Goal: Check status: Check status

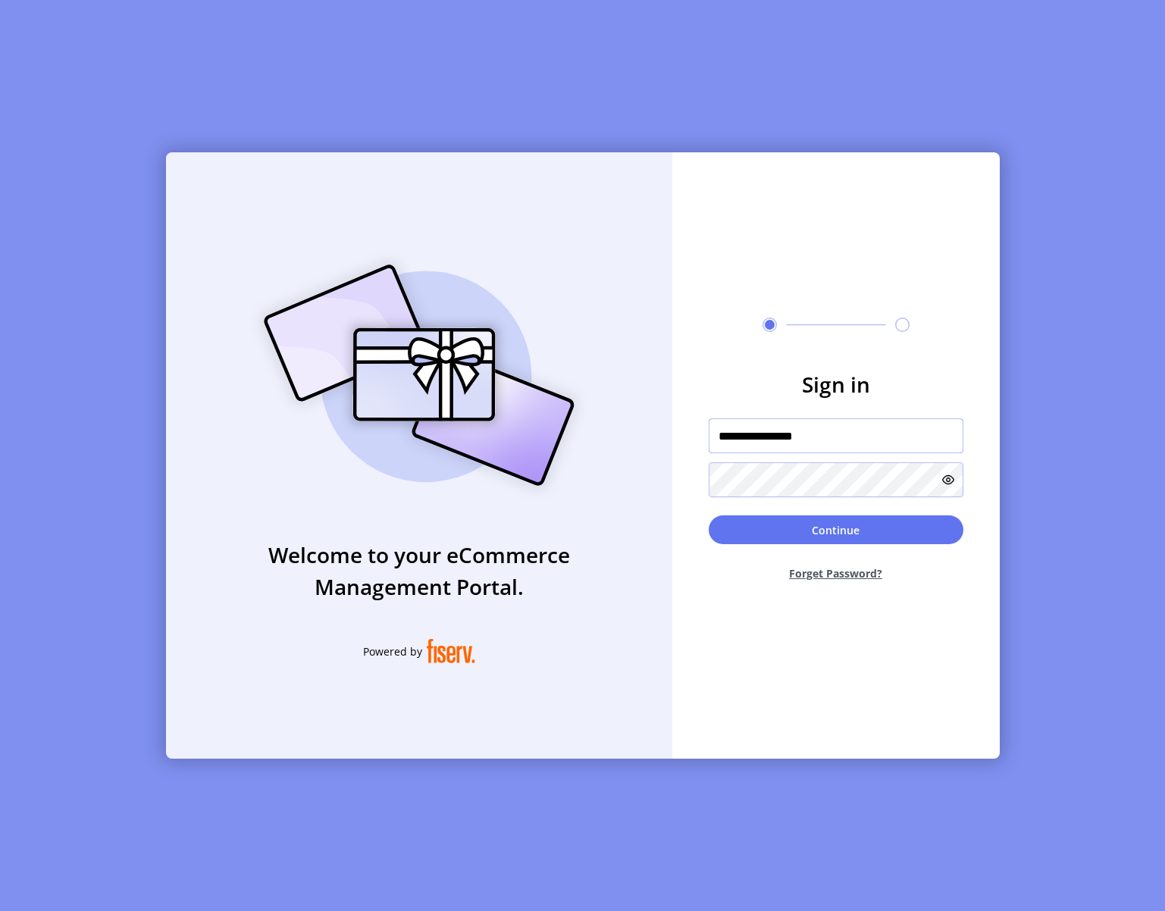
type input "**********"
drag, startPoint x: 819, startPoint y: 535, endPoint x: 809, endPoint y: 417, distance: 117.9
click at [819, 535] on button "Continue" at bounding box center [836, 530] width 255 height 29
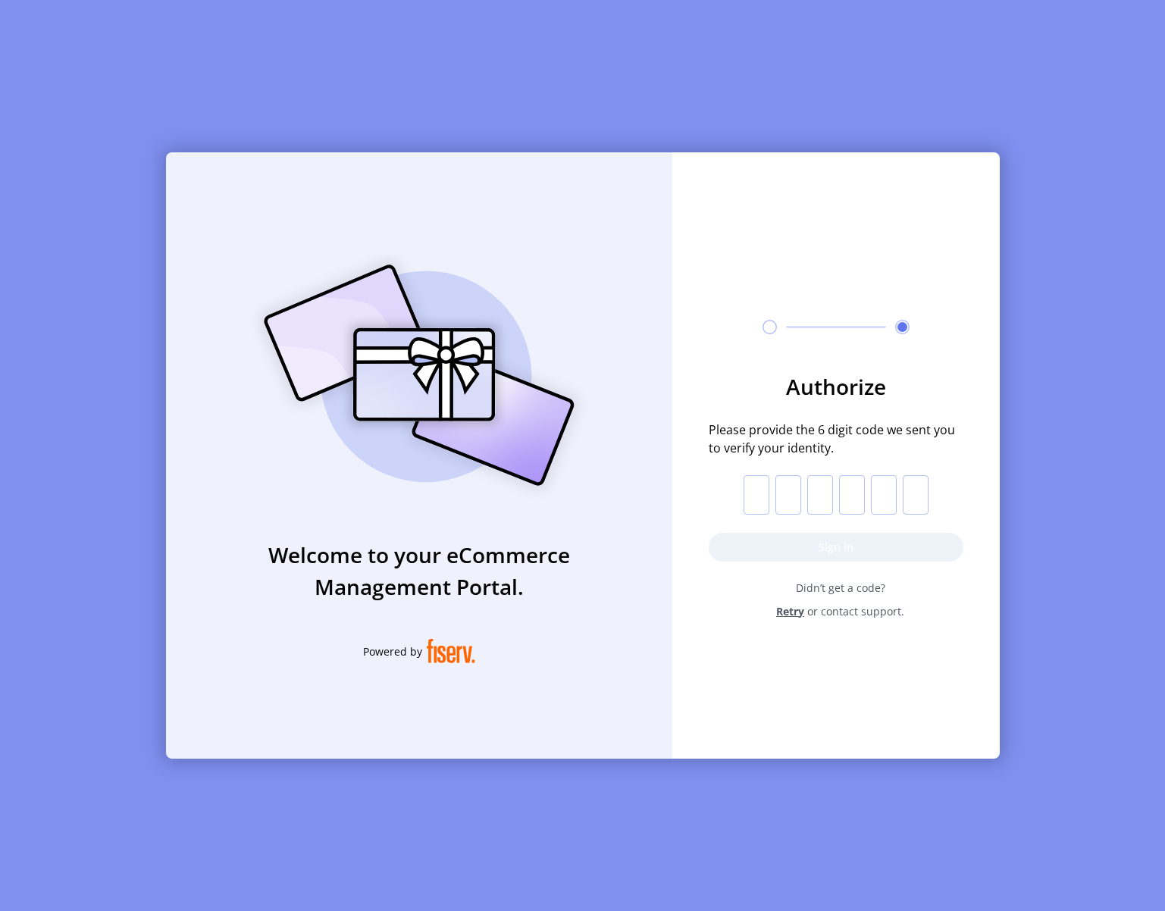
click at [755, 496] on input "text" at bounding box center [757, 494] width 26 height 39
type input "*"
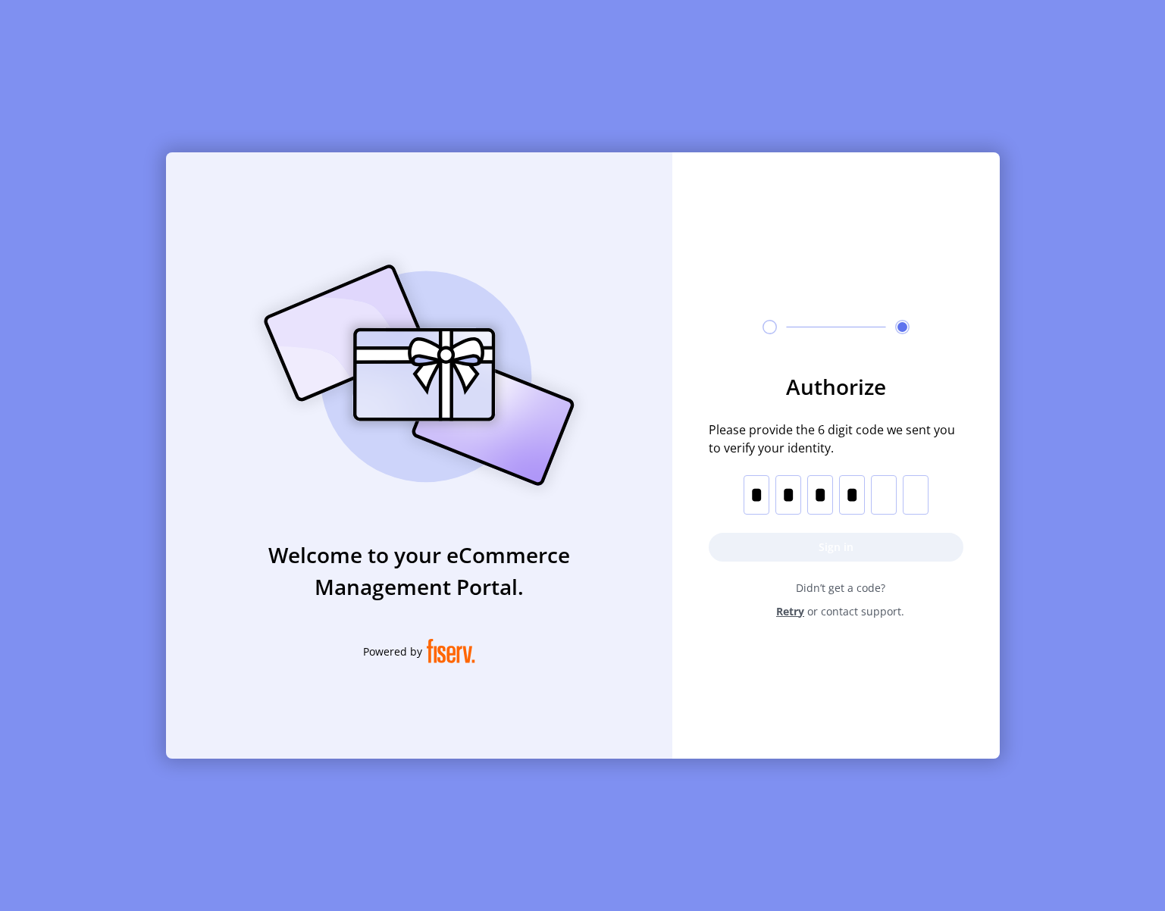
type input "*"
drag, startPoint x: 830, startPoint y: 552, endPoint x: 1096, endPoint y: 888, distance: 428.1
click at [832, 552] on button "Sign in" at bounding box center [836, 547] width 255 height 29
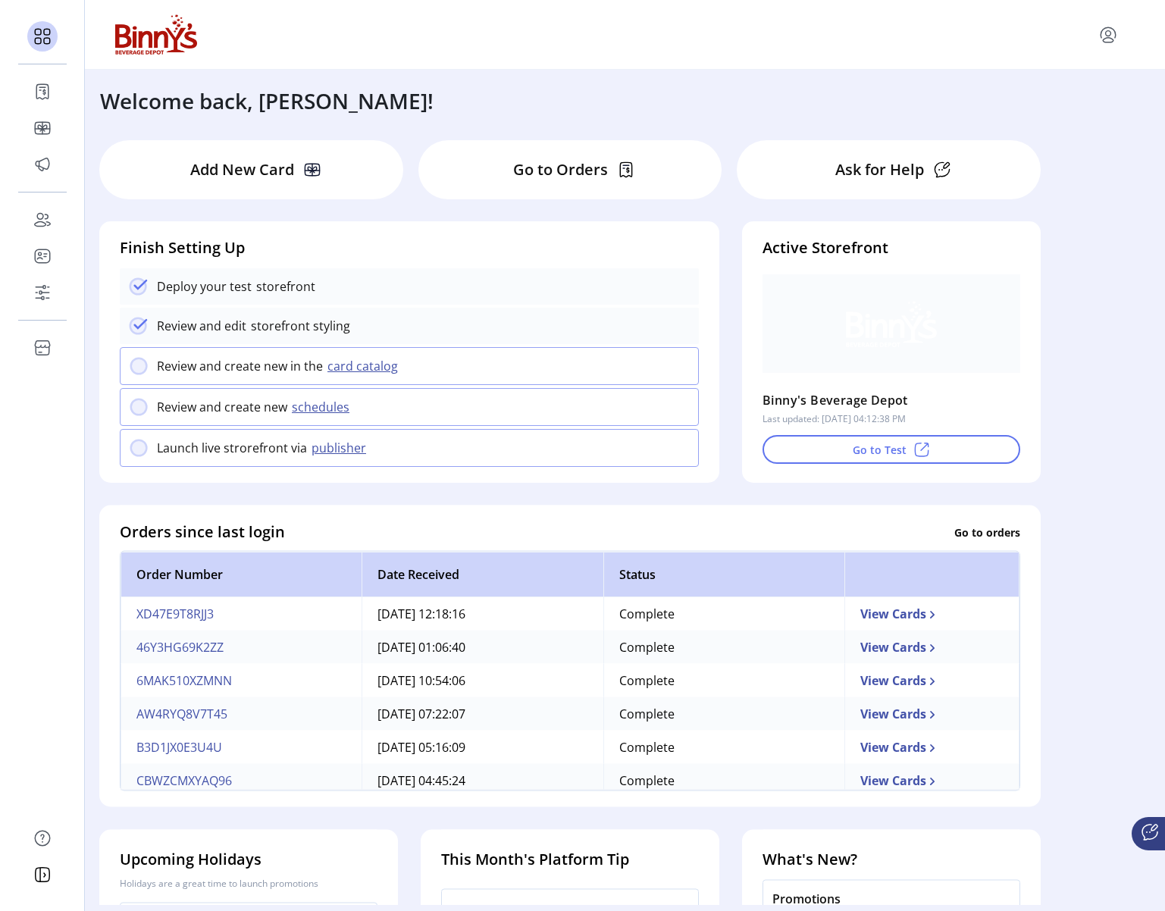
click at [580, 169] on p "Go to Orders" at bounding box center [560, 169] width 95 height 23
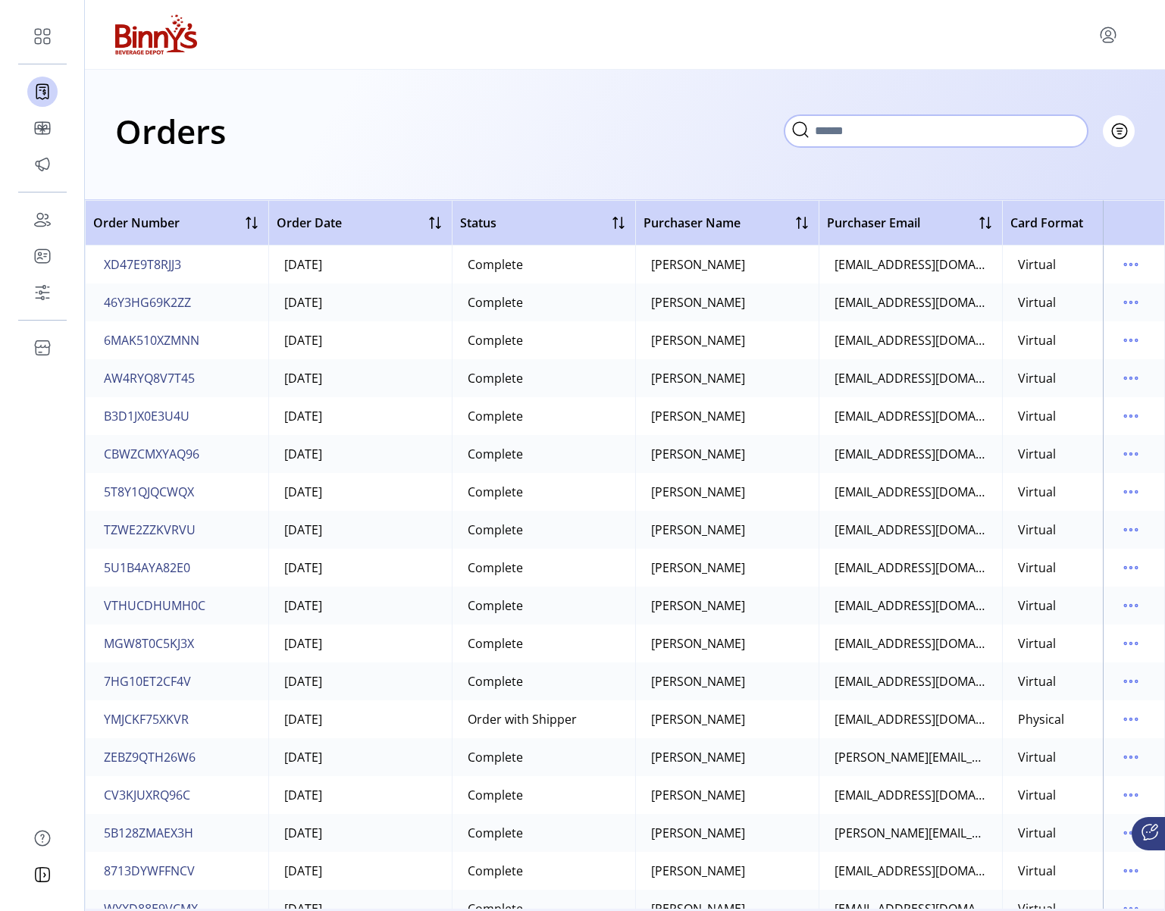
click at [1063, 127] on input "text" at bounding box center [936, 131] width 303 height 32
click at [879, 134] on input "text" at bounding box center [936, 131] width 303 height 32
paste input "**********"
type input "**********"
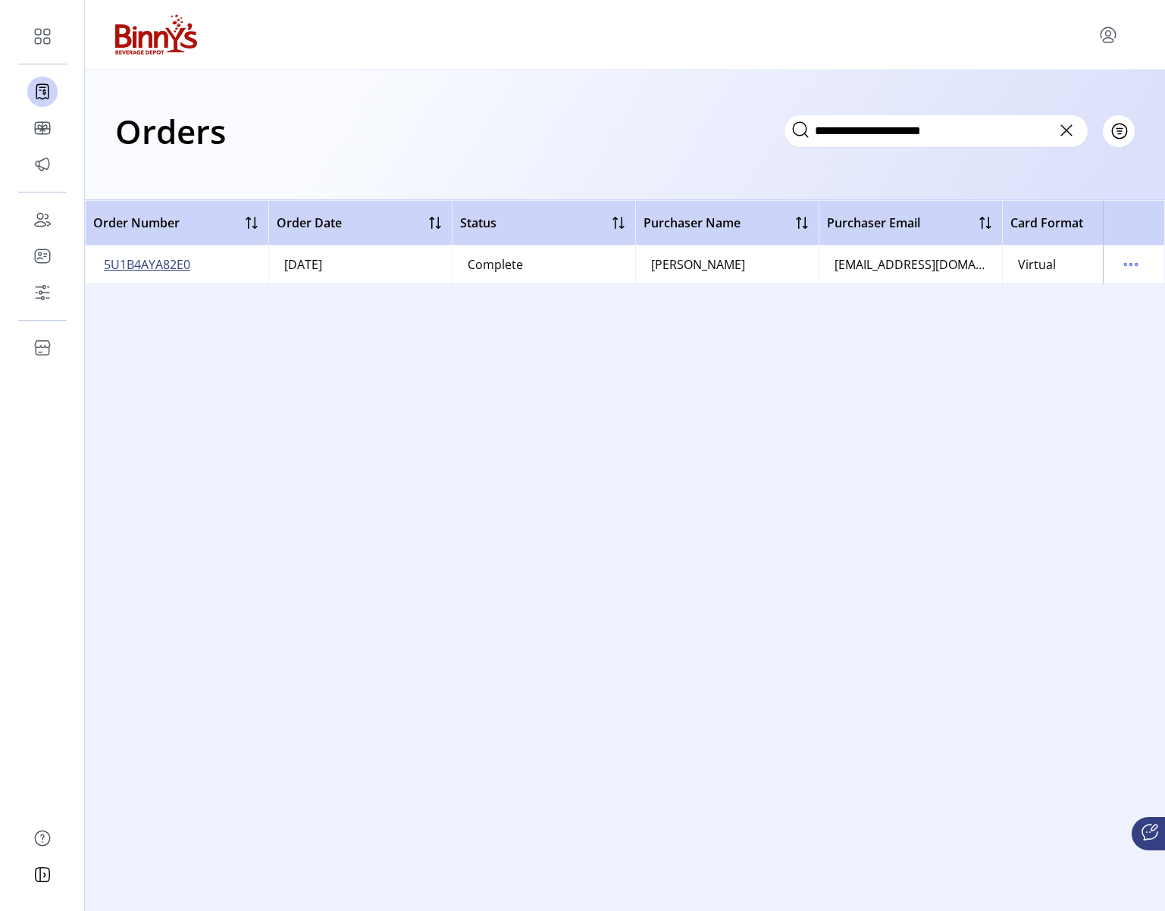
click at [157, 262] on span "5U1B4AYA82E0" at bounding box center [147, 265] width 86 height 18
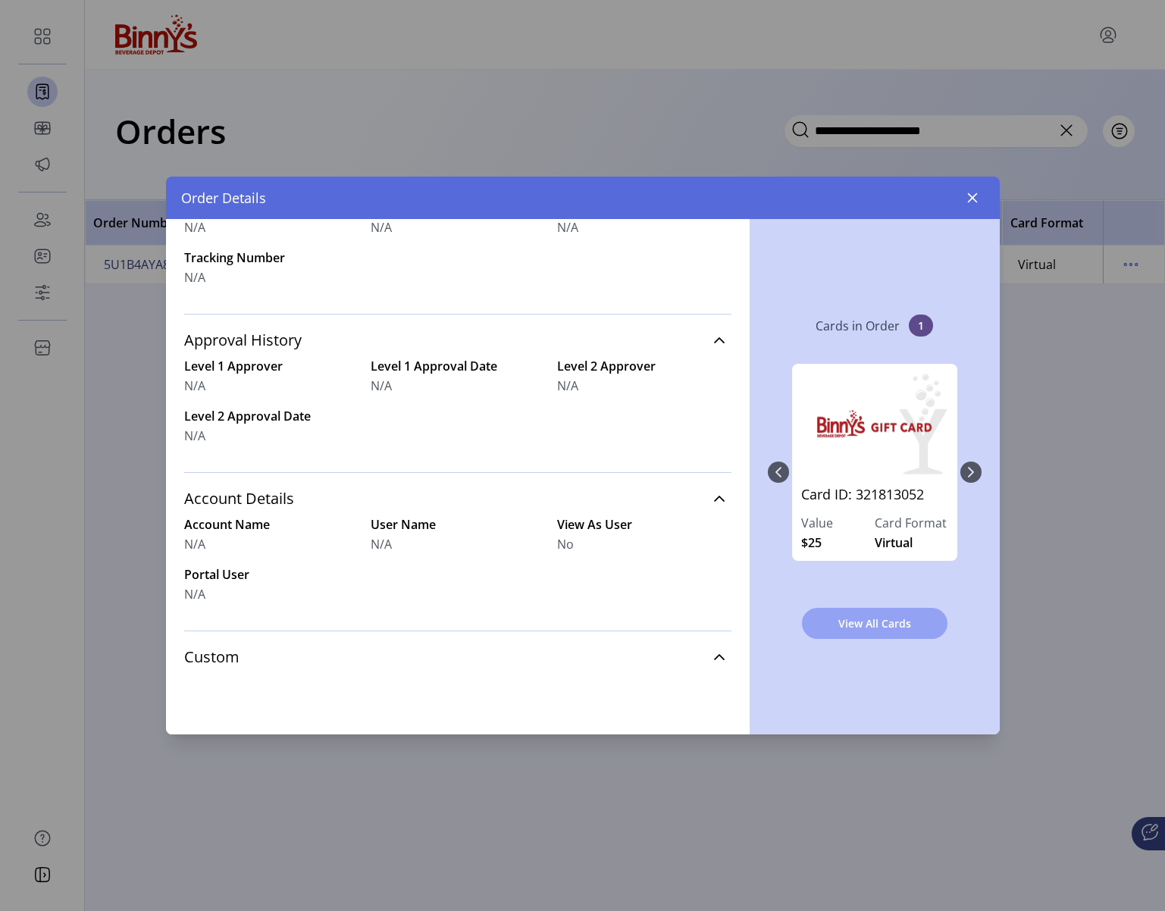
scroll to position [552, 0]
click at [893, 615] on button "View All Cards" at bounding box center [875, 623] width 146 height 31
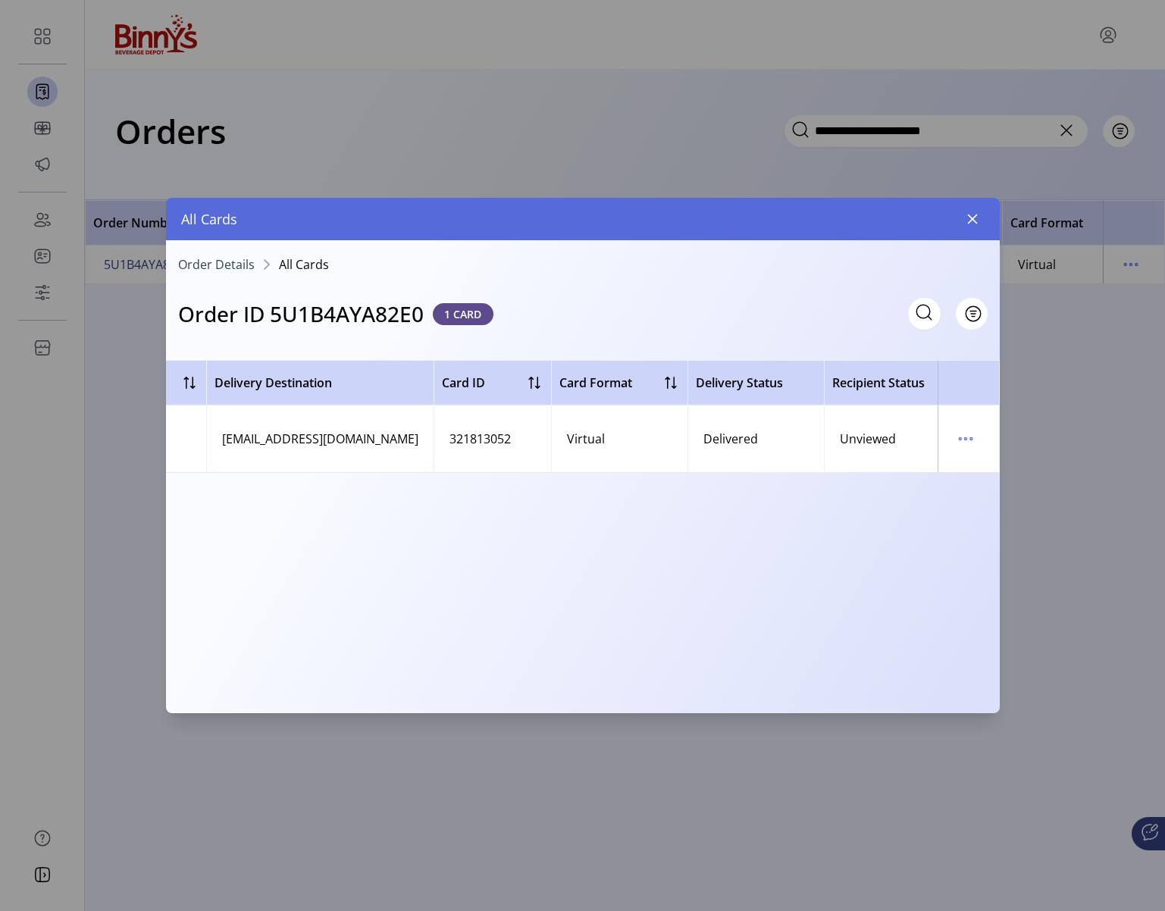
scroll to position [0, 544]
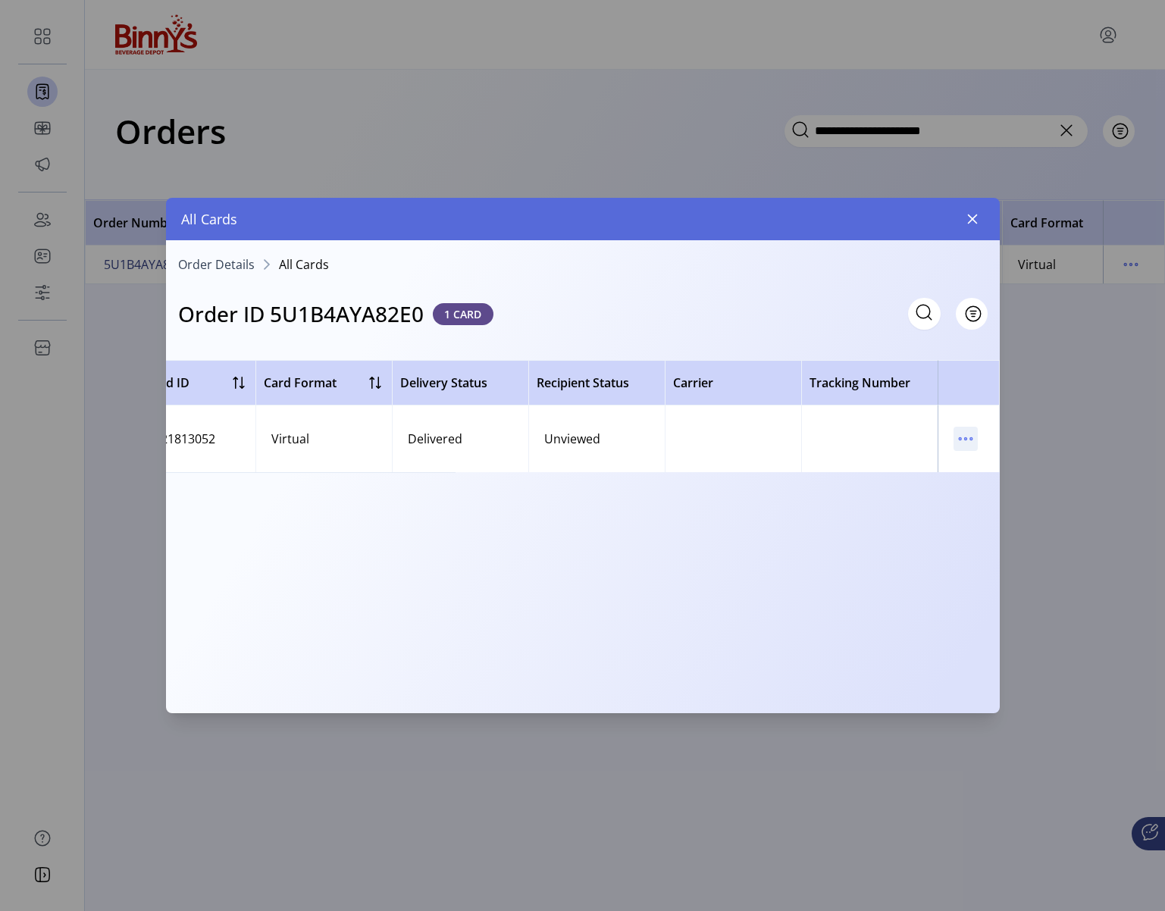
click at [962, 439] on icon "menu" at bounding box center [966, 439] width 24 height 24
click at [1005, 463] on span "View Card Details" at bounding box center [1030, 469] width 126 height 12
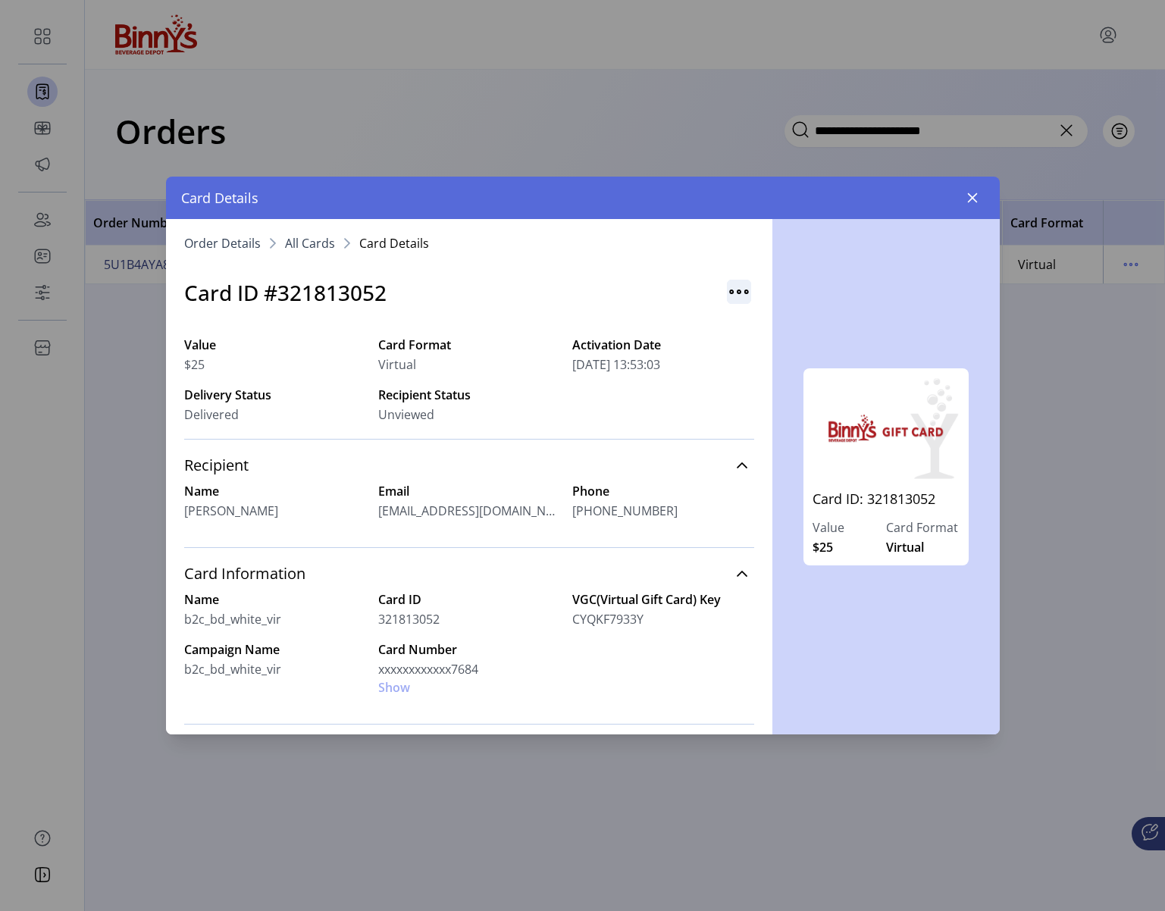
click at [732, 289] on img "button" at bounding box center [739, 292] width 24 height 24
click at [488, 347] on label "Card Format" at bounding box center [469, 345] width 182 height 18
click at [386, 515] on span "[EMAIL_ADDRESS][DOMAIN_NAME]" at bounding box center [469, 511] width 182 height 18
click at [387, 515] on span "[EMAIL_ADDRESS][DOMAIN_NAME]" at bounding box center [469, 511] width 182 height 18
drag, startPoint x: 479, startPoint y: 510, endPoint x: 494, endPoint y: 500, distance: 17.0
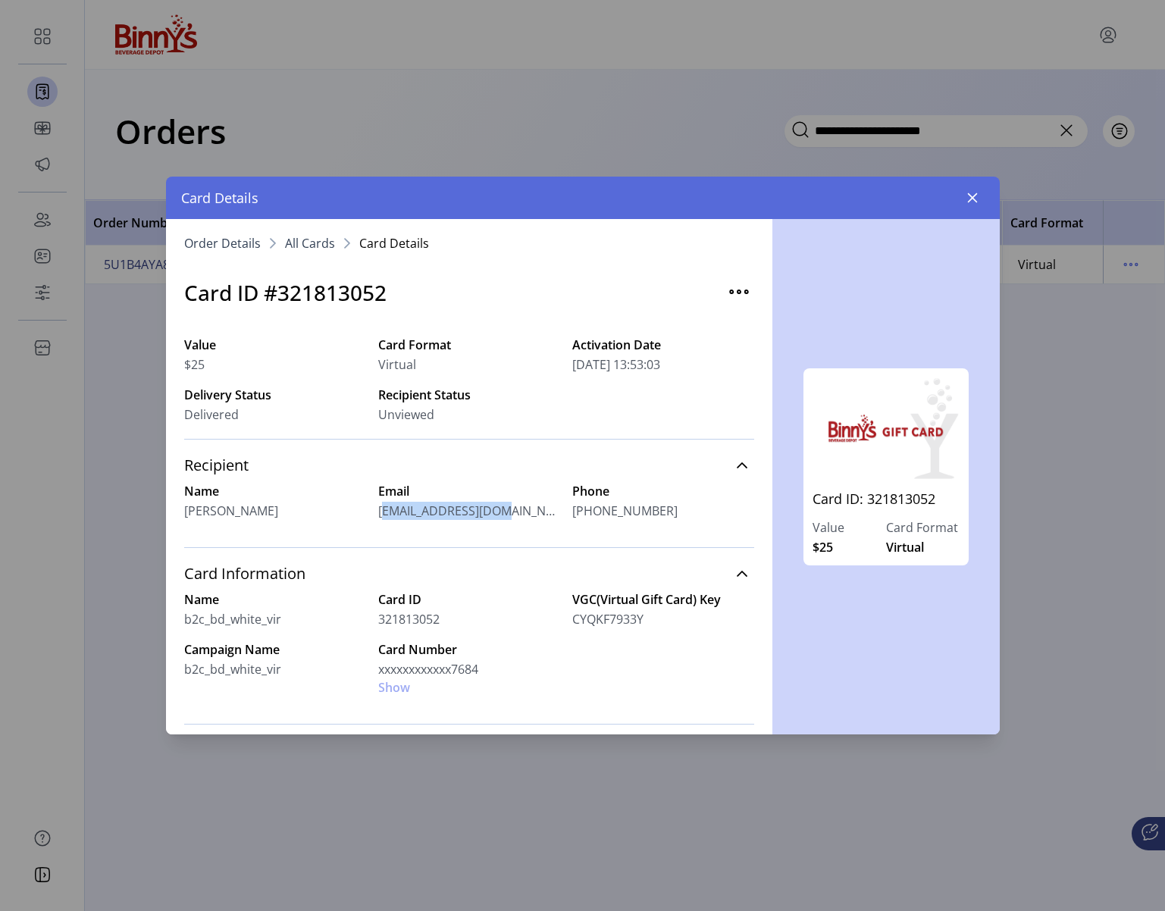
click at [478, 510] on span "[EMAIL_ADDRESS][DOMAIN_NAME]" at bounding box center [469, 511] width 182 height 18
copy span "[EMAIL_ADDRESS][DOMAIN_NAME]"
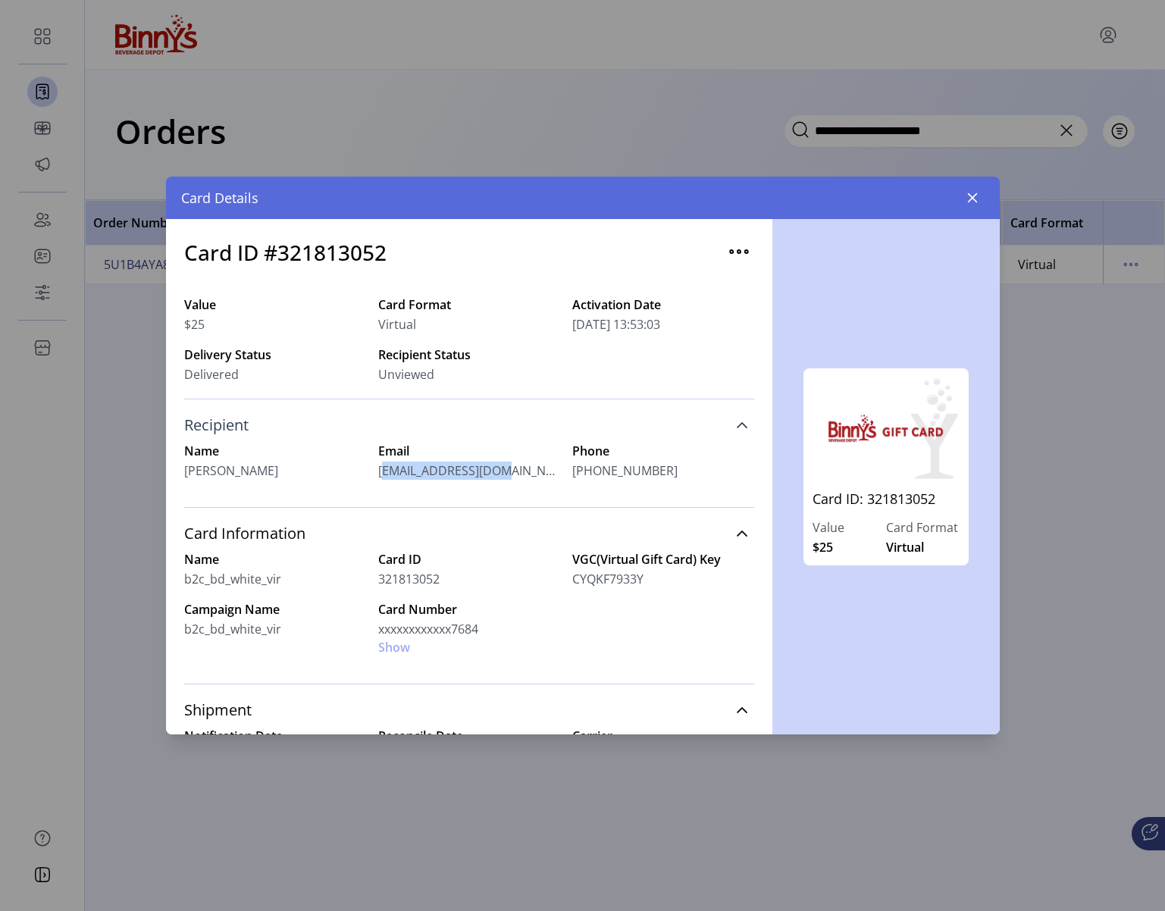
scroll to position [52, 0]
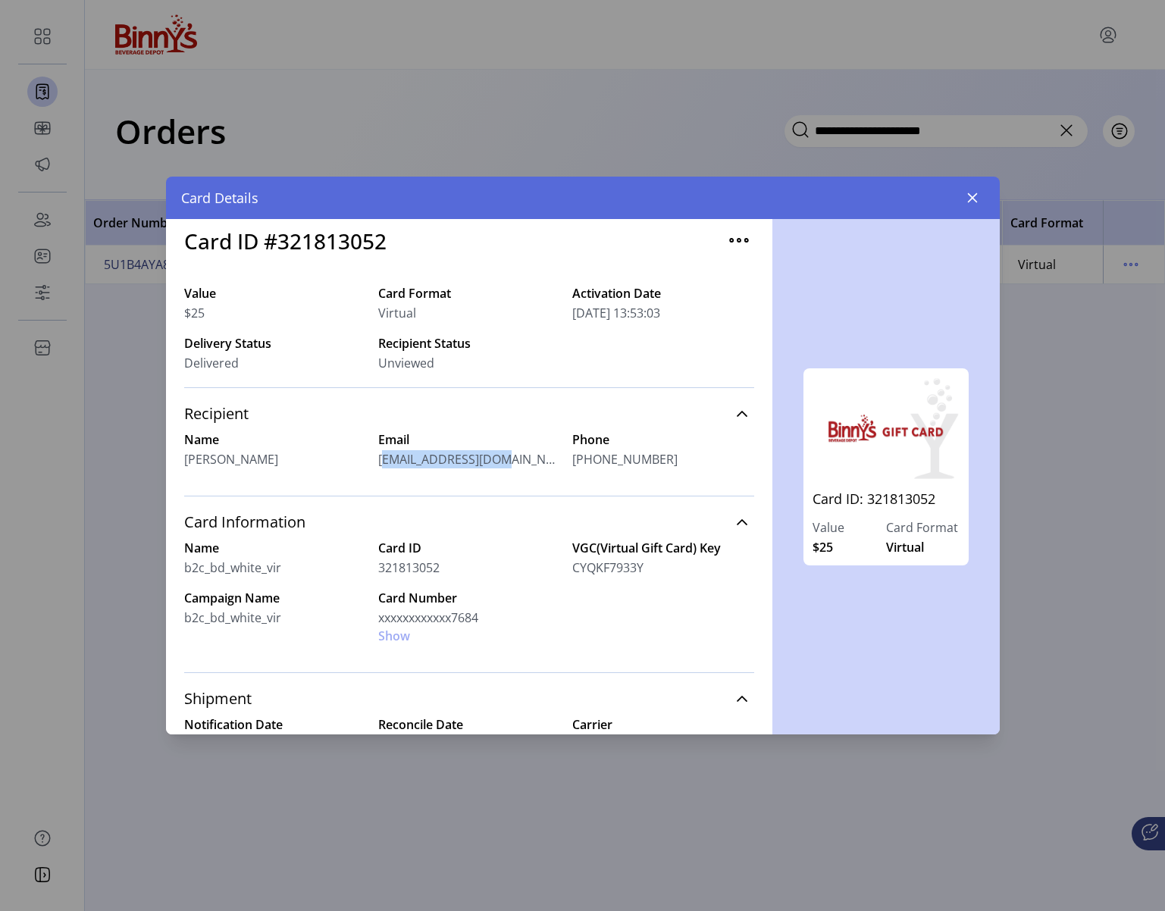
copy span "[EMAIL_ADDRESS][DOMAIN_NAME]"
